Goal: Transaction & Acquisition: Purchase product/service

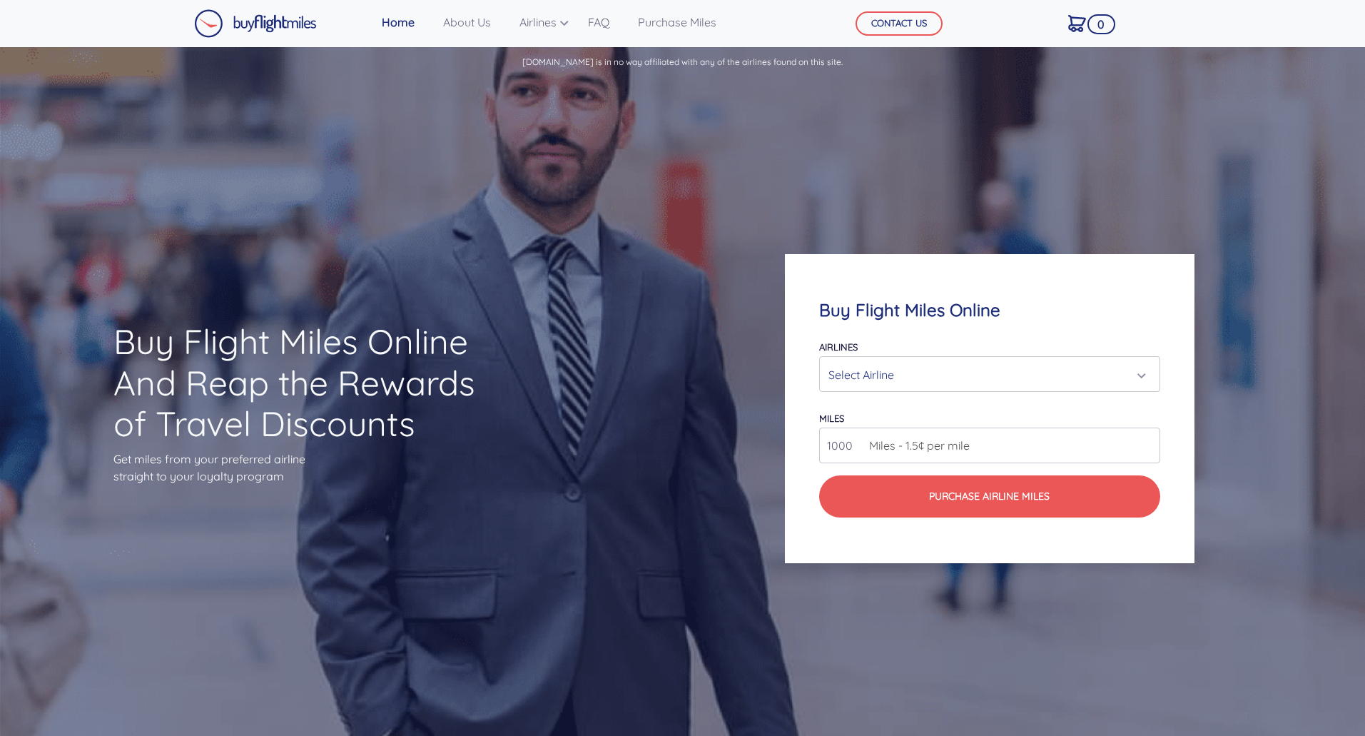
click at [851, 359] on div "Select Airline" at bounding box center [989, 374] width 339 height 34
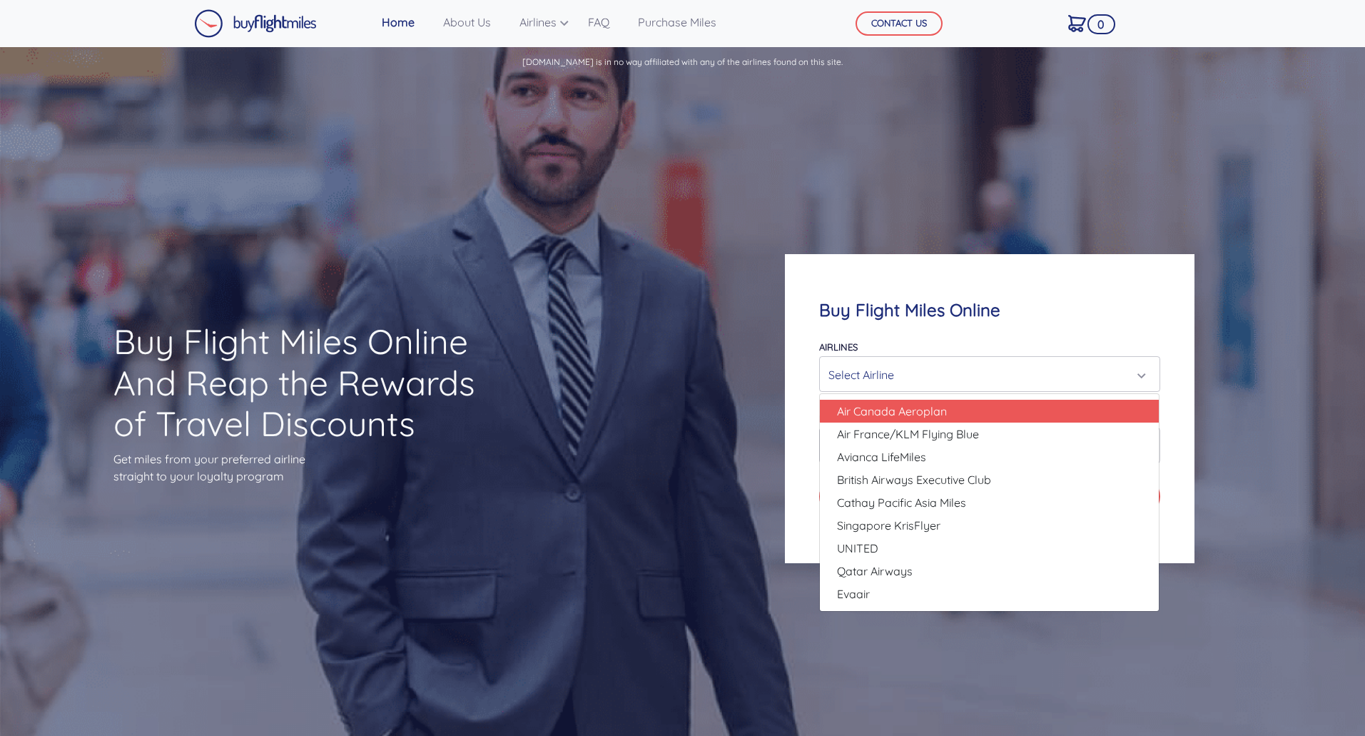
click at [811, 538] on div "Buy Flight Miles Online Airlines Air Canada Aeroplan Air France/KLM Flying Blue…" at bounding box center [989, 408] width 409 height 309
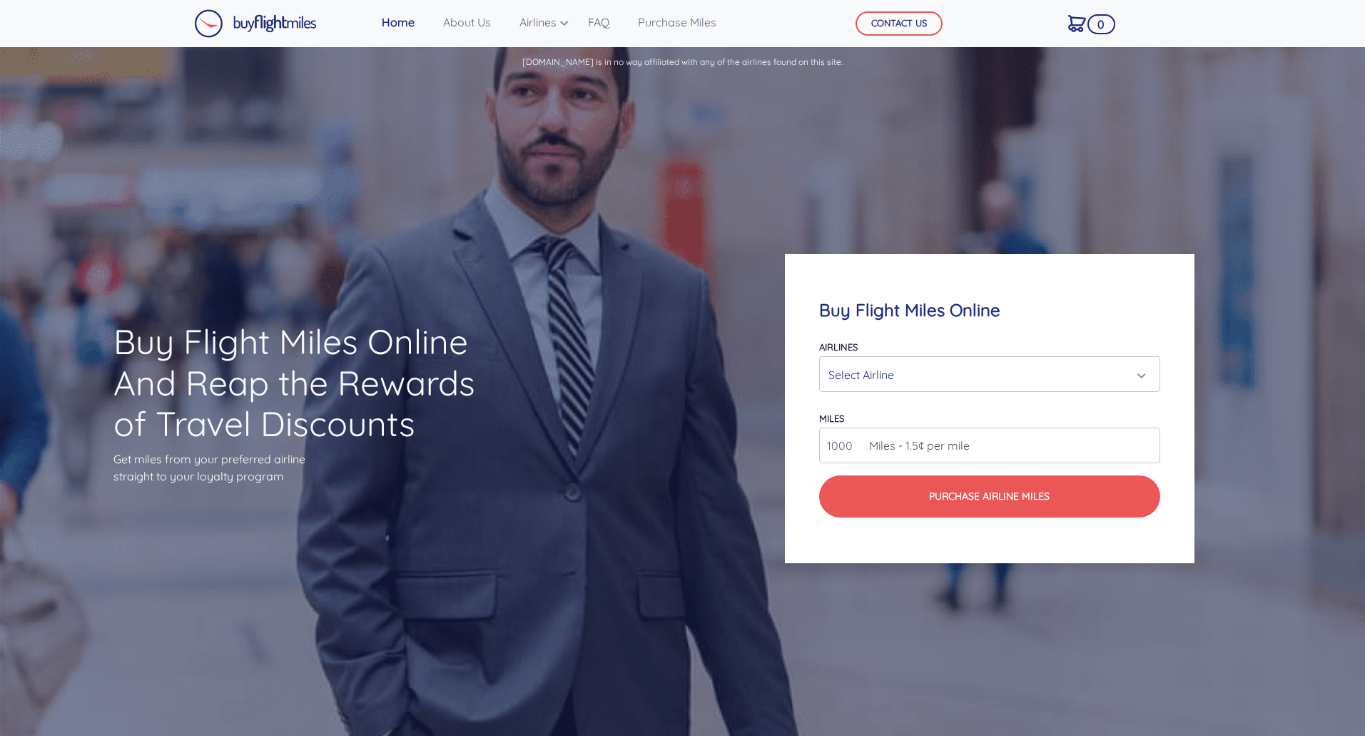
click at [943, 368] on div "Select Airline" at bounding box center [985, 374] width 313 height 27
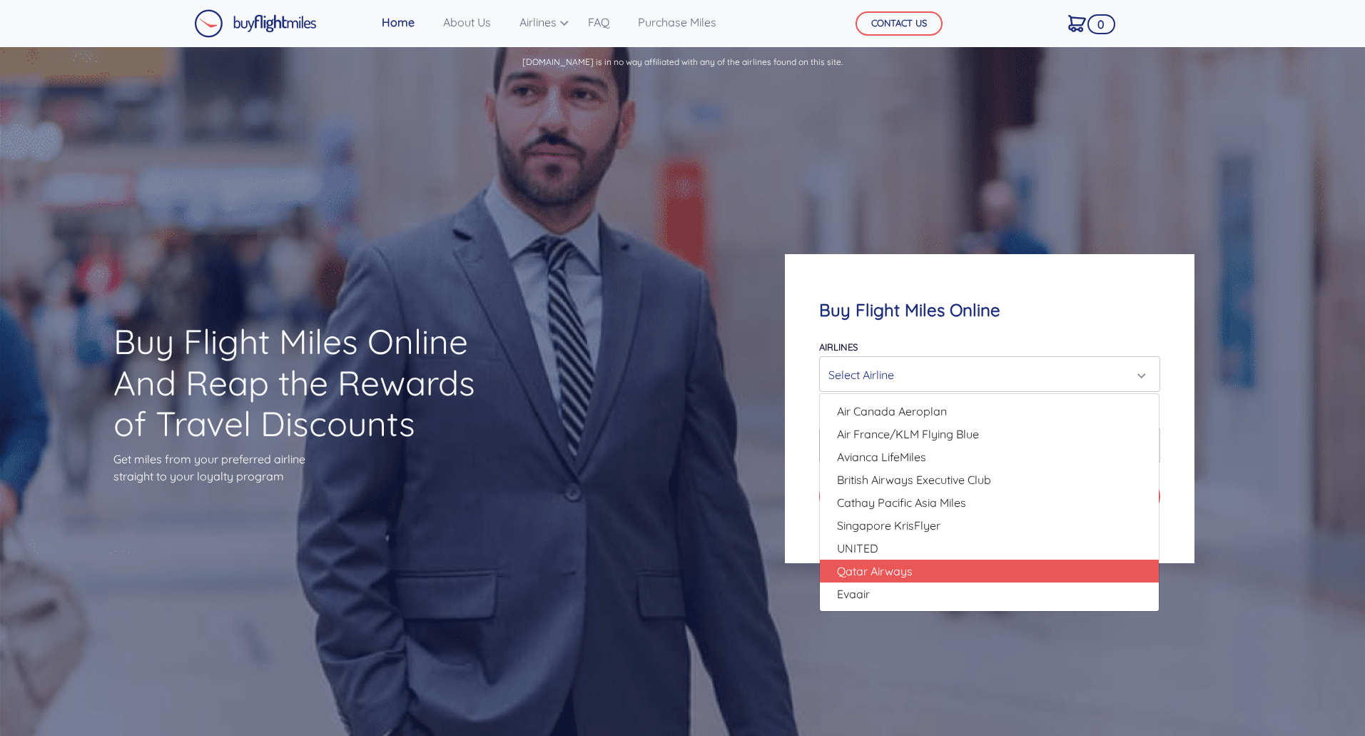
click at [874, 564] on span "Qatar Airways" at bounding box center [875, 570] width 76 height 17
select select "Qatar Airways"
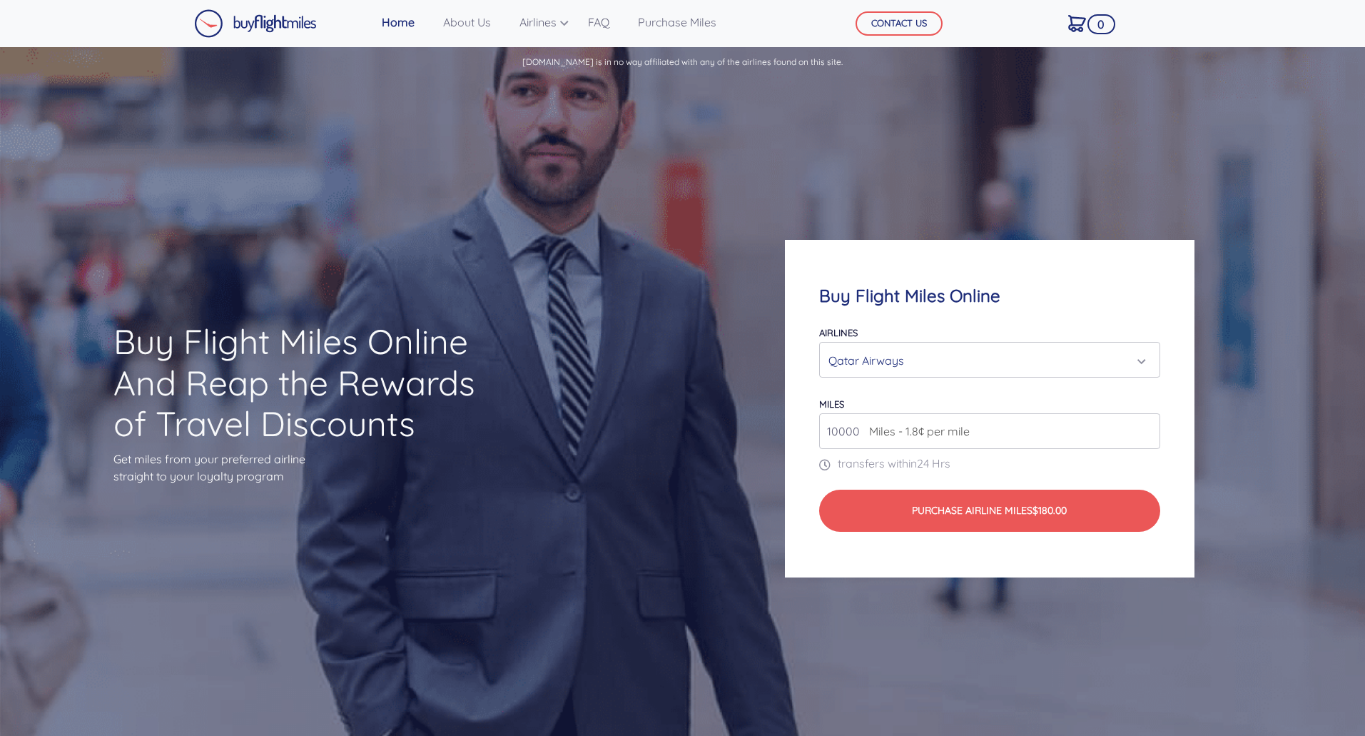
click at [974, 431] on input "10000" at bounding box center [989, 431] width 340 height 36
type input "1"
type input "140000"
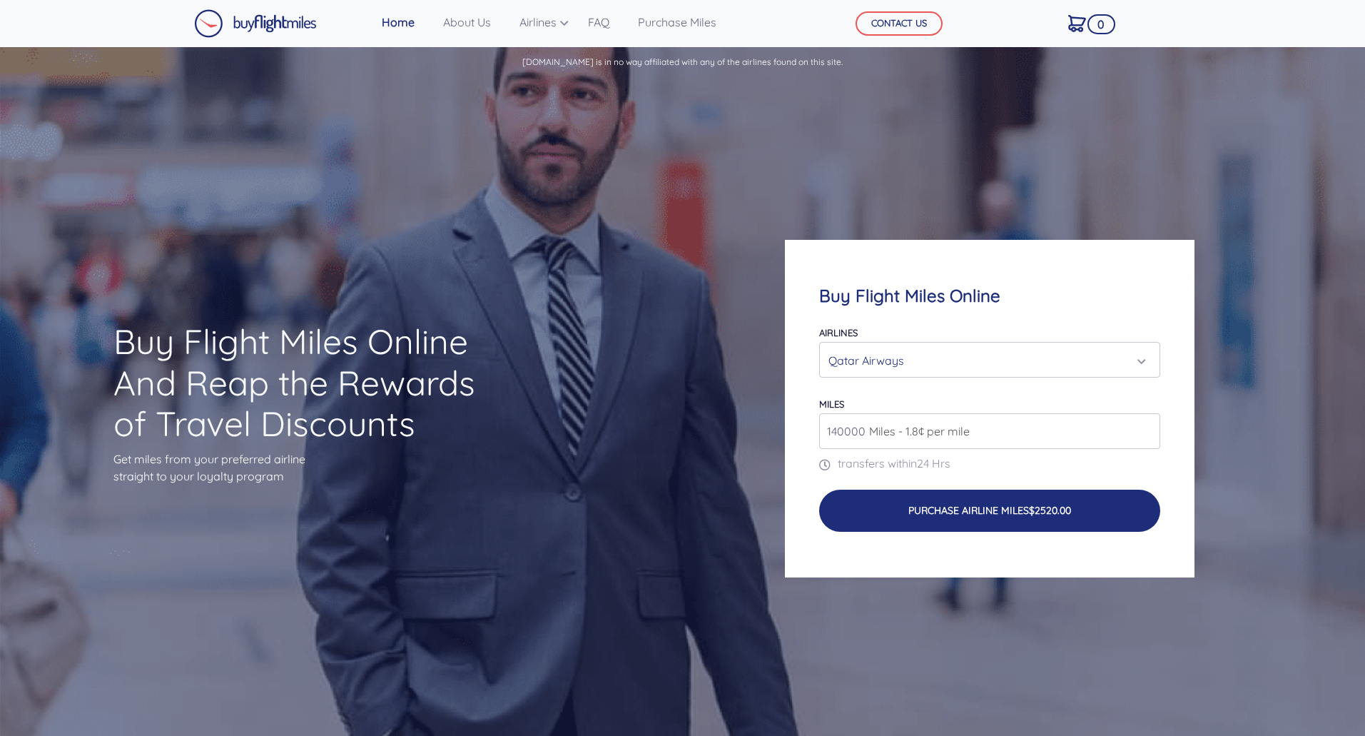
click at [933, 494] on button "Purchase Airline Miles $2520.00" at bounding box center [989, 511] width 340 height 42
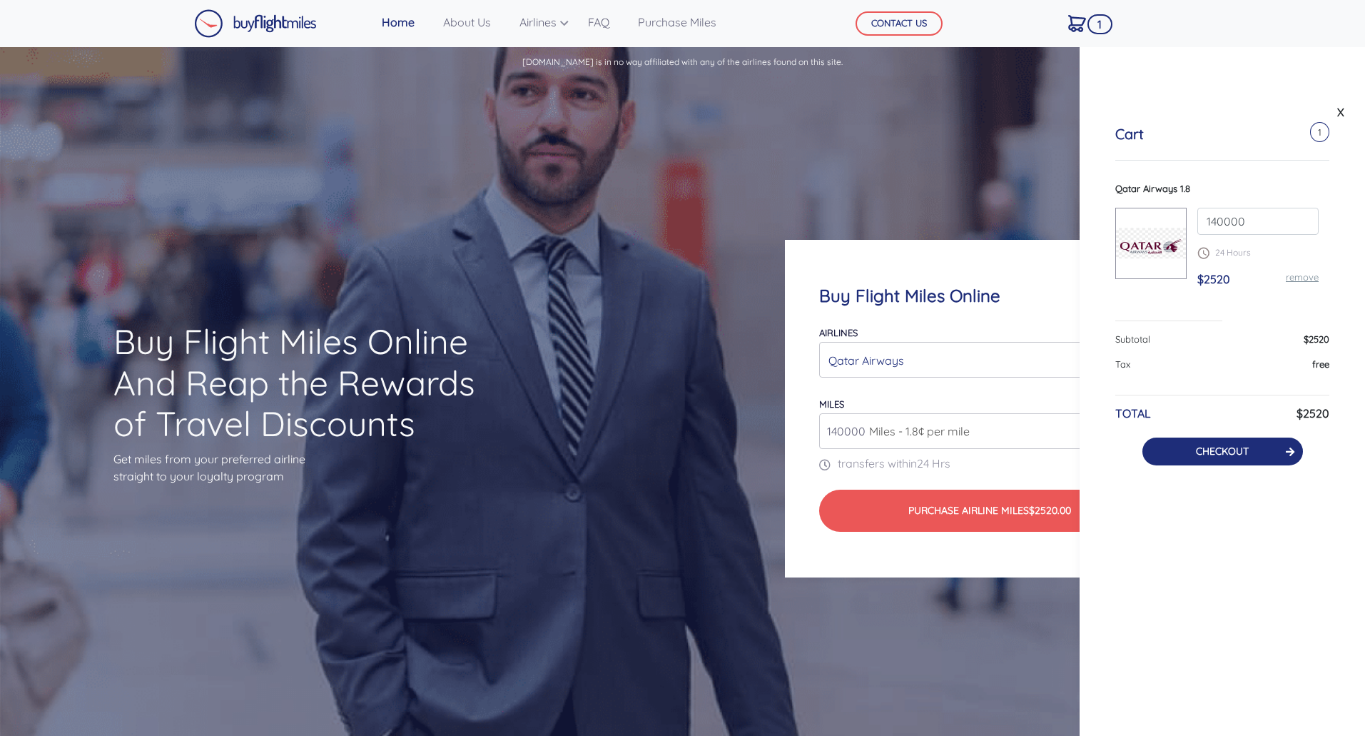
click at [1256, 452] on button "CHECKOUT" at bounding box center [1223, 451] width 161 height 28
click at [1205, 452] on link "CHECKOUT" at bounding box center [1222, 451] width 53 height 13
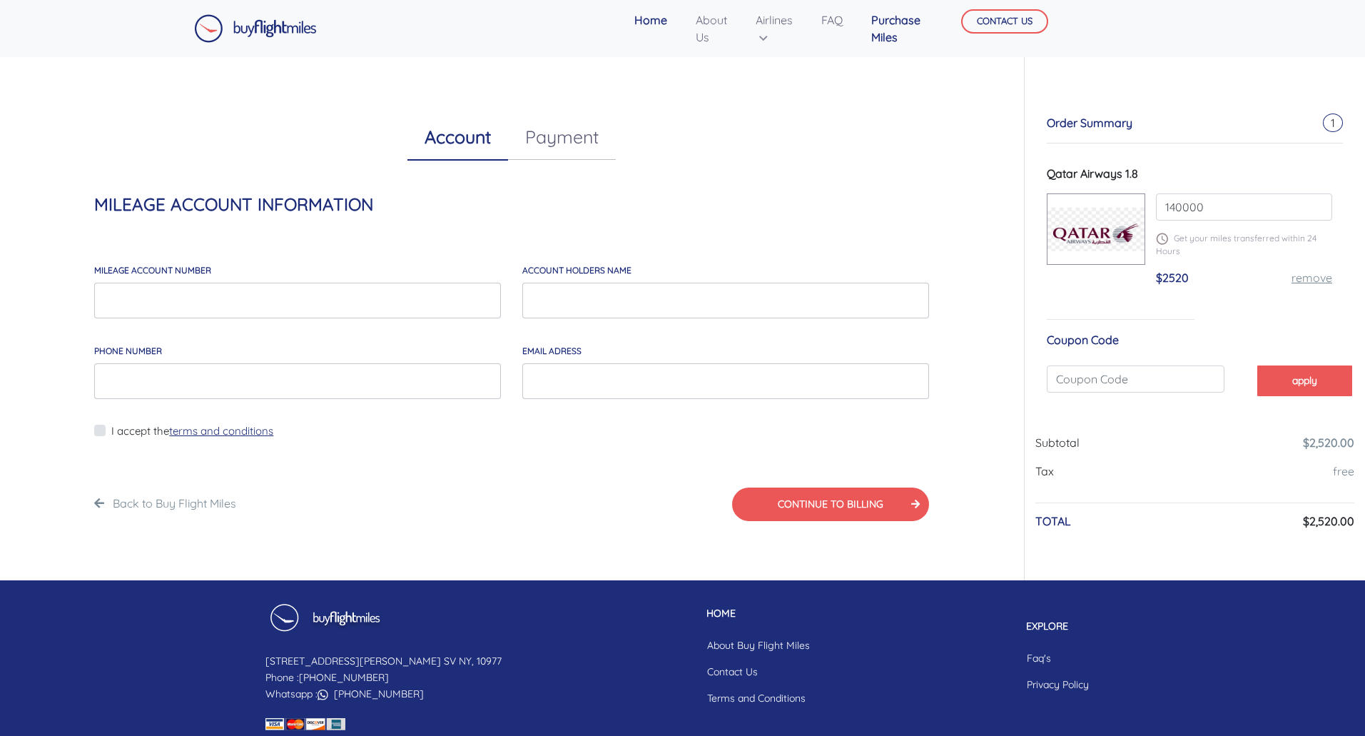
click at [886, 21] on link "Purchase Miles" at bounding box center [896, 29] width 61 height 46
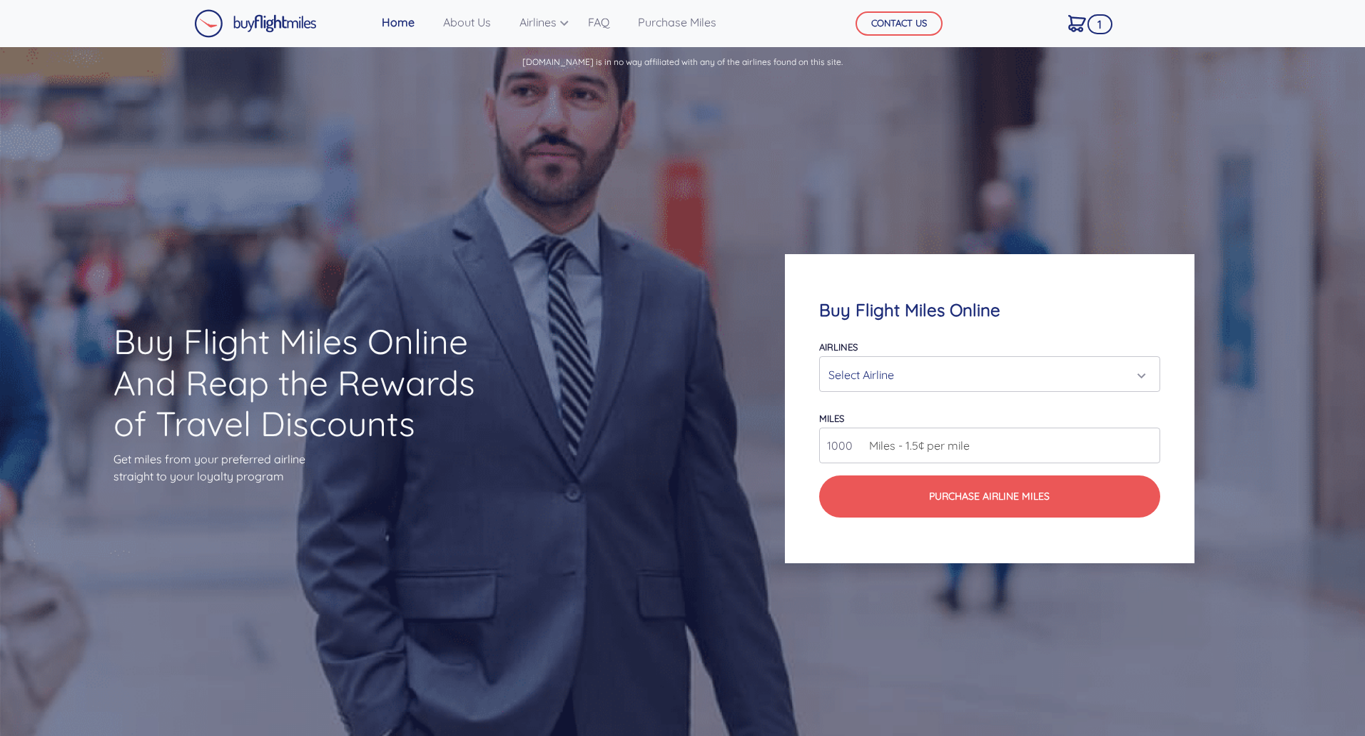
scroll to position [1367, 0]
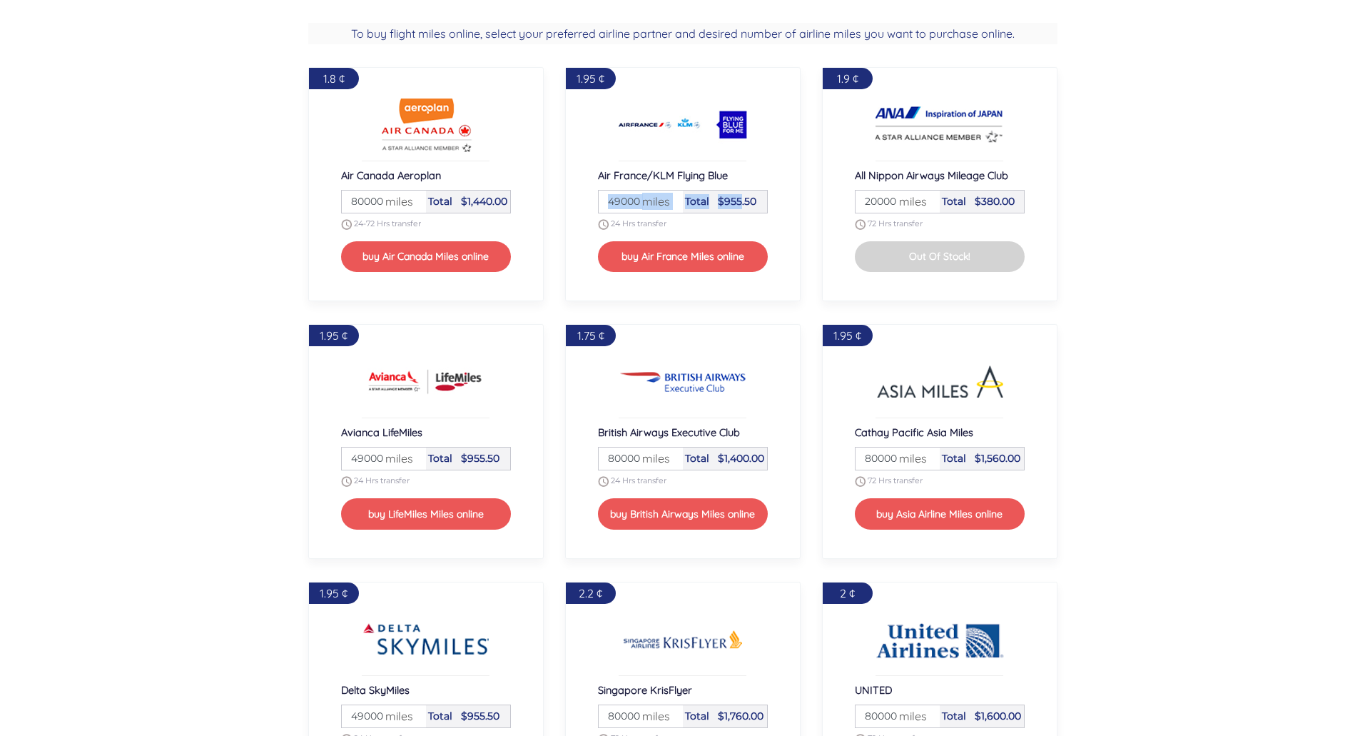
drag, startPoint x: 742, startPoint y: 198, endPoint x: 588, endPoint y: 196, distance: 154.2
click at [588, 196] on div "1.95 ¢ Air France/KLM Flying Blue Miles 49000 miles Total $955.50 24 Hrs transf…" at bounding box center [683, 184] width 236 height 234
click at [1193, 166] on section "To buy flight miles online, select your preferred airline partner and desired n…" at bounding box center [682, 562] width 1365 height 1125
drag, startPoint x: 1362, startPoint y: 175, endPoint x: 1368, endPoint y: 207, distance: 32.8
click at [1365, 207] on html "Home About Us Airlines Qatar Airways Krisflyer Miles [PERSON_NAME] British Airw…" at bounding box center [682, 689] width 1365 height 4112
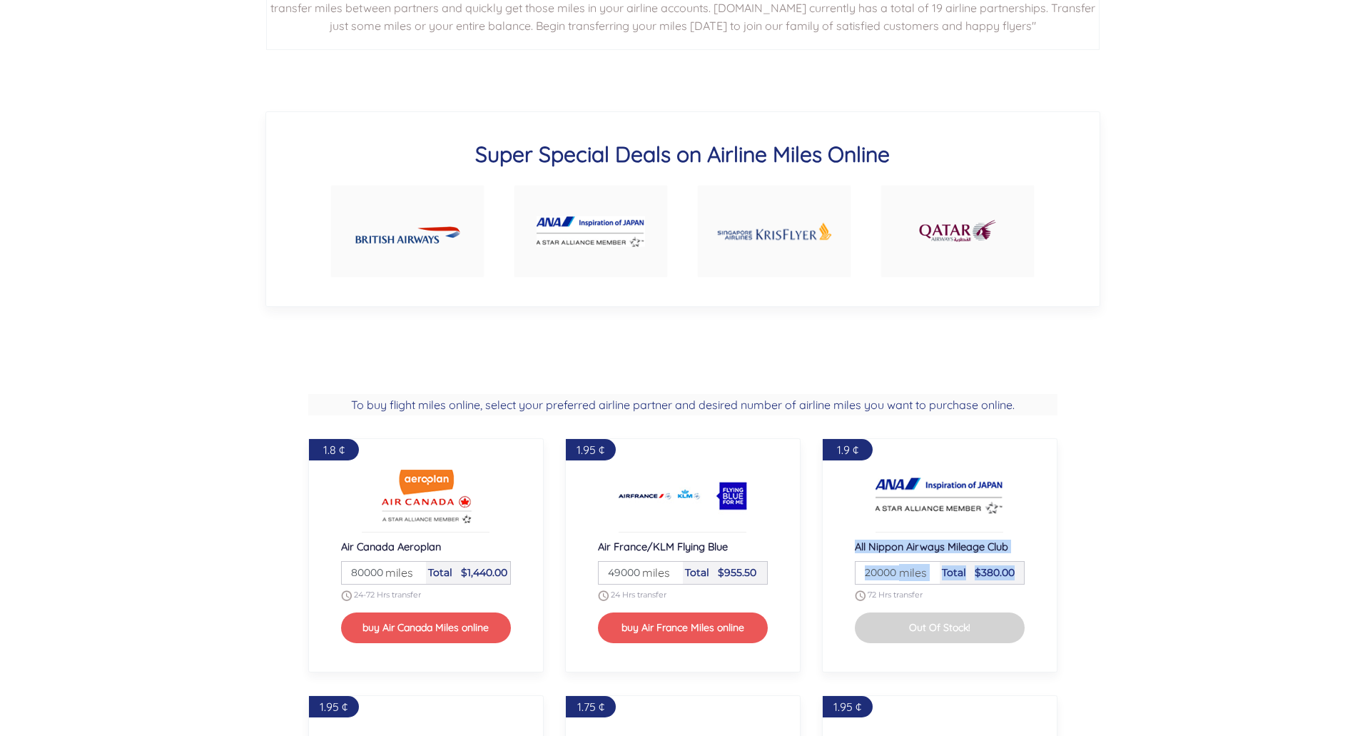
scroll to position [1024, 0]
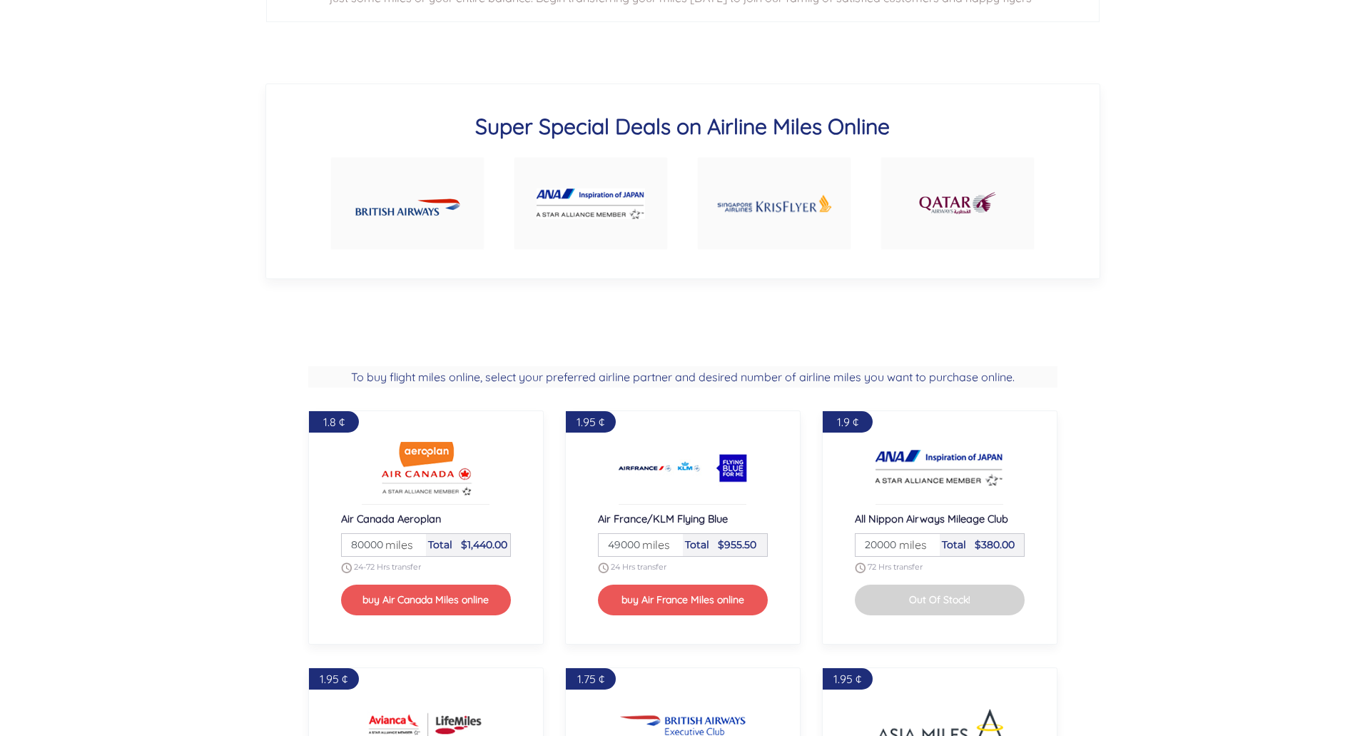
click at [343, 278] on div "Super Special Deals on Airline Miles Online" at bounding box center [682, 182] width 835 height 196
